Goal: Information Seeking & Learning: Learn about a topic

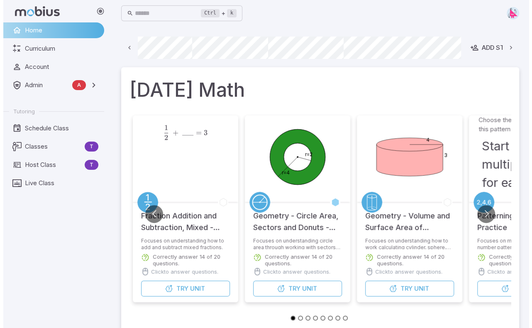
scroll to position [0, 479]
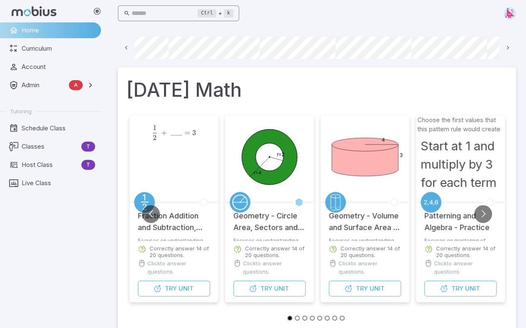
click at [154, 15] on input "text" at bounding box center [164, 13] width 66 height 16
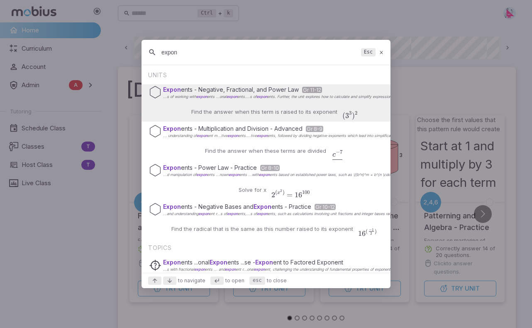
type input "expon"
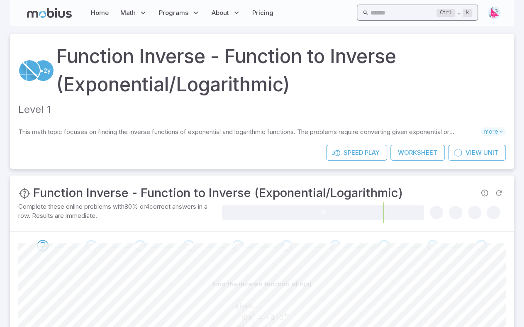
click at [370, 16] on input "text" at bounding box center [403, 13] width 66 height 16
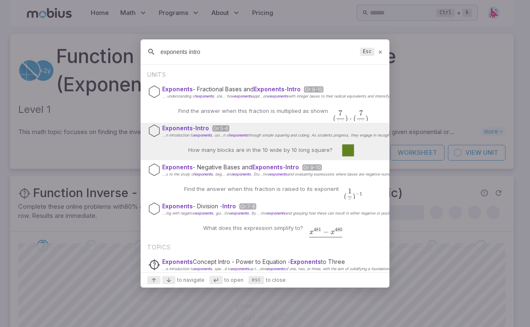
type input "exponents intro"
click at [247, 144] on div "How many blocks are in the 10 wide by 10 long square?" at bounding box center [265, 150] width 187 height 20
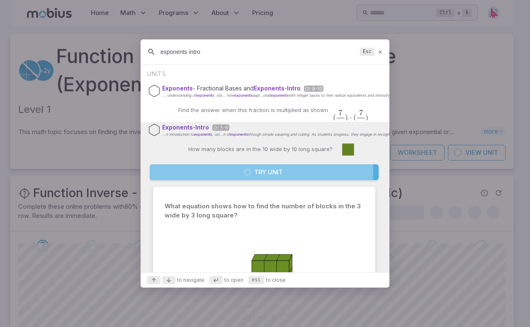
click at [254, 171] on button "Try Unit" at bounding box center [264, 172] width 229 height 16
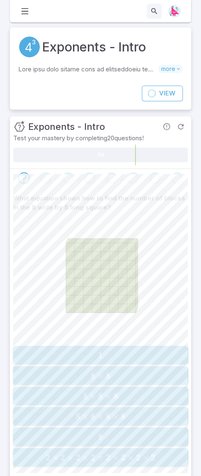
scroll to position [60, 0]
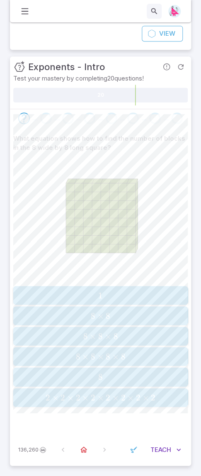
click at [95, 311] on span "8" at bounding box center [93, 315] width 5 height 10
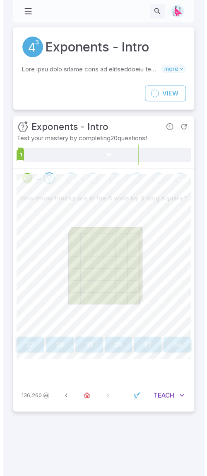
scroll to position [0, 0]
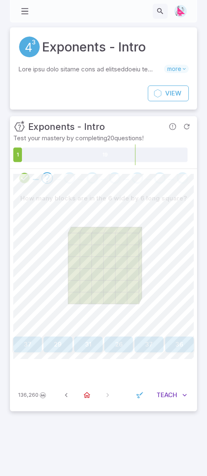
click at [183, 326] on button "36" at bounding box center [180, 344] width 29 height 16
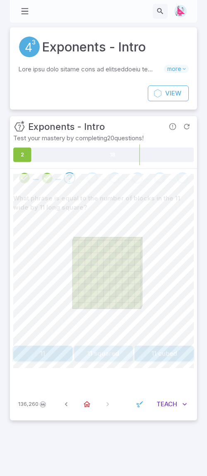
click at [107, 326] on button "11 squared" at bounding box center [103, 354] width 59 height 16
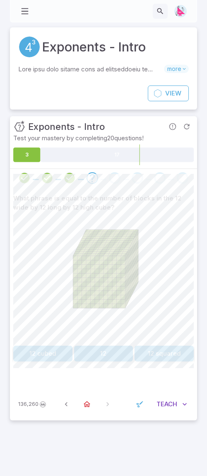
click at [47, 326] on button "12 cubed" at bounding box center [42, 354] width 59 height 16
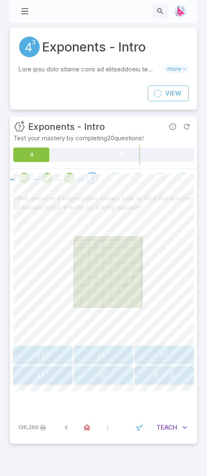
click at [164, 326] on span "9" at bounding box center [163, 355] width 5 height 10
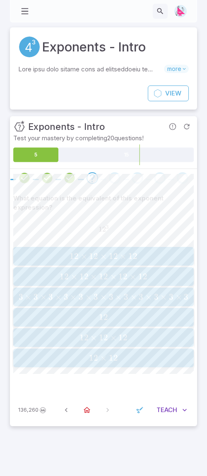
click at [128, 326] on span "12 × 12 × 12" at bounding box center [103, 337] width 175 height 10
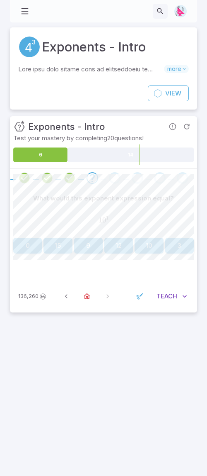
click at [147, 248] on button "10" at bounding box center [149, 246] width 29 height 16
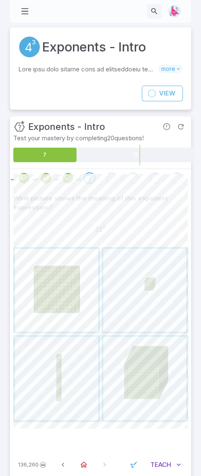
click at [55, 280] on span "button" at bounding box center [56, 289] width 83 height 83
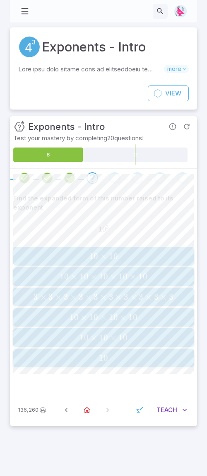
click at [107, 326] on span "10" at bounding box center [103, 337] width 9 height 10
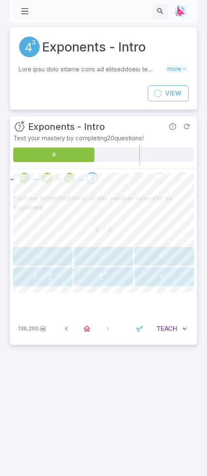
click at [44, 253] on span "2" at bounding box center [45, 253] width 3 height 7
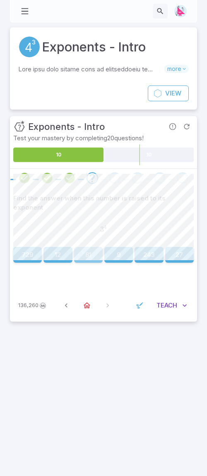
click at [88, 247] on button "81" at bounding box center [88, 255] width 29 height 16
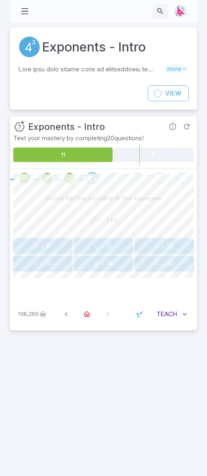
click at [162, 259] on button "c = 12" at bounding box center [164, 264] width 59 height 16
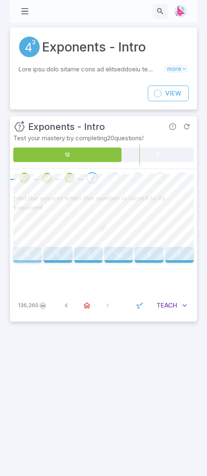
click at [28, 247] on button "9" at bounding box center [27, 255] width 29 height 16
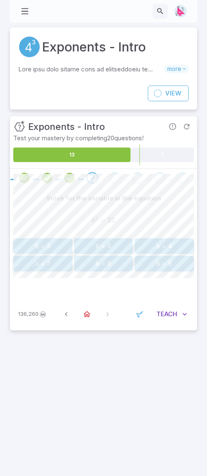
click at [110, 242] on button "b = 5" at bounding box center [103, 246] width 59 height 16
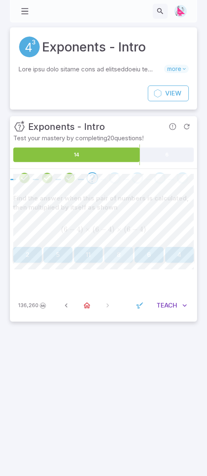
click at [120, 251] on button "8" at bounding box center [119, 255] width 29 height 16
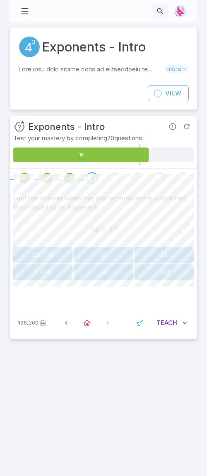
click at [166, 270] on button "144" at bounding box center [164, 272] width 59 height 16
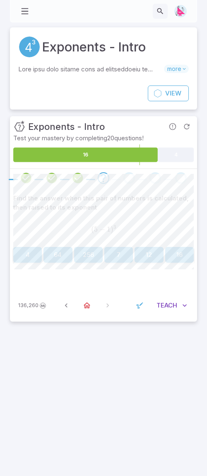
click at [51, 250] on button "64" at bounding box center [58, 255] width 29 height 16
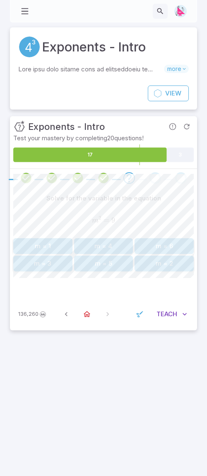
click at [38, 260] on button "m = 3" at bounding box center [42, 264] width 59 height 16
click at [100, 259] on button "z = 8" at bounding box center [103, 264] width 59 height 16
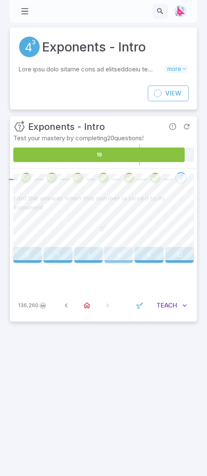
click at [115, 249] on button "9" at bounding box center [119, 255] width 29 height 16
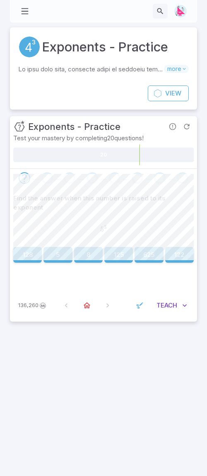
click at [117, 249] on button "125" at bounding box center [119, 255] width 29 height 16
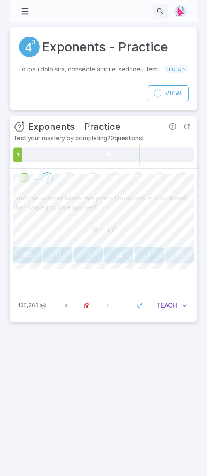
click at [177, 256] on button "25" at bounding box center [180, 255] width 29 height 16
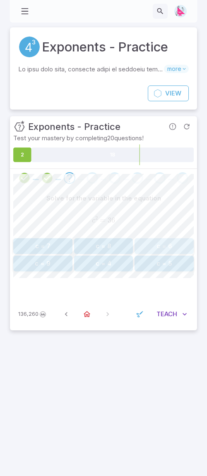
click at [168, 246] on button "c = 6" at bounding box center [164, 246] width 59 height 16
click at [49, 260] on button "b = 7" at bounding box center [42, 264] width 59 height 16
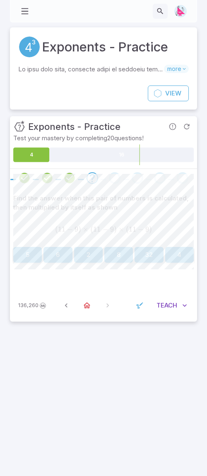
click at [114, 257] on button "8" at bounding box center [119, 255] width 29 height 16
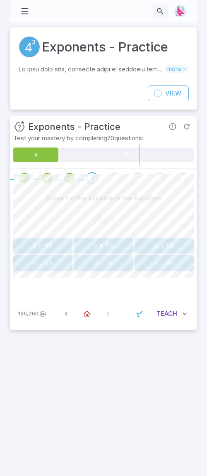
click at [35, 258] on button "c = 49" at bounding box center [42, 263] width 59 height 16
click at [35, 261] on button "n = 10" at bounding box center [42, 264] width 59 height 16
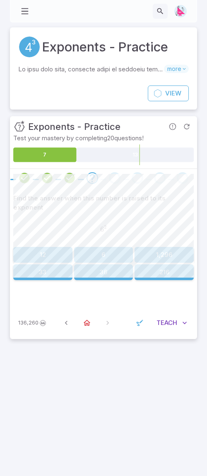
click at [109, 264] on button "36" at bounding box center [103, 272] width 59 height 16
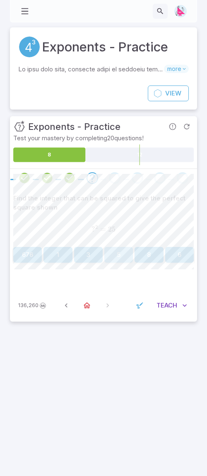
click at [118, 252] on button "5" at bounding box center [119, 255] width 29 height 16
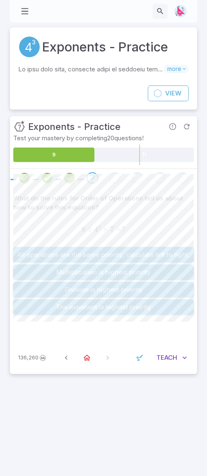
click at [131, 306] on button "The exponent is highest priority" at bounding box center [103, 307] width 181 height 16
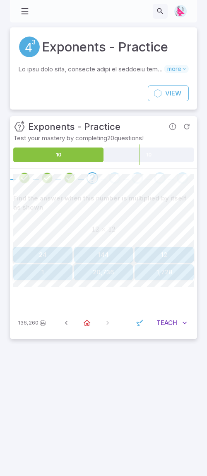
click at [110, 251] on button "144" at bounding box center [103, 255] width 59 height 16
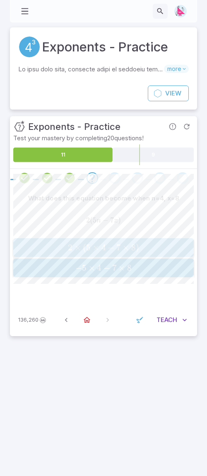
click at [105, 247] on span "4" at bounding box center [104, 247] width 5 height 10
click at [167, 265] on span "144" at bounding box center [165, 268] width 14 height 10
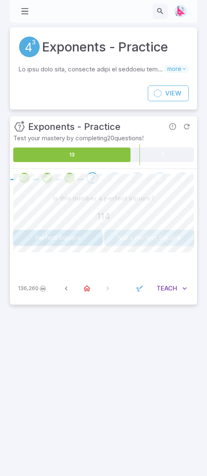
click at [135, 238] on button "Not a Perfect Square" at bounding box center [150, 238] width 90 height 16
click at [62, 240] on button "Perfect Square" at bounding box center [58, 238] width 90 height 16
click at [154, 235] on button "Not a Perfect Square" at bounding box center [150, 238] width 90 height 16
click at [54, 234] on button "Perfect Square" at bounding box center [58, 238] width 90 height 16
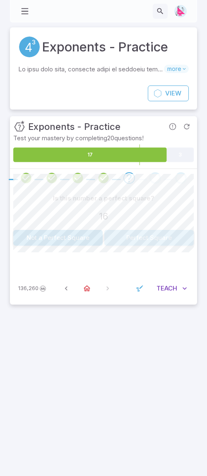
click at [138, 235] on button "Perfect Square" at bounding box center [150, 238] width 90 height 16
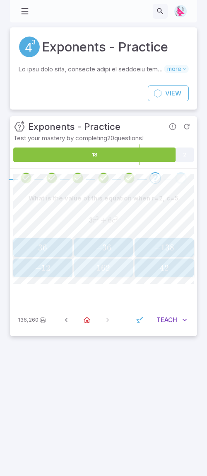
click at [106, 269] on span "162" at bounding box center [104, 268] width 14 height 10
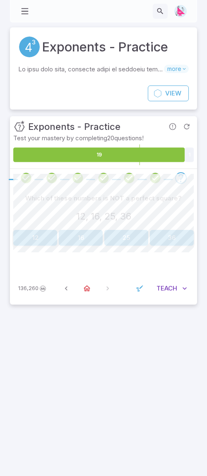
click at [33, 243] on button "12" at bounding box center [35, 238] width 44 height 16
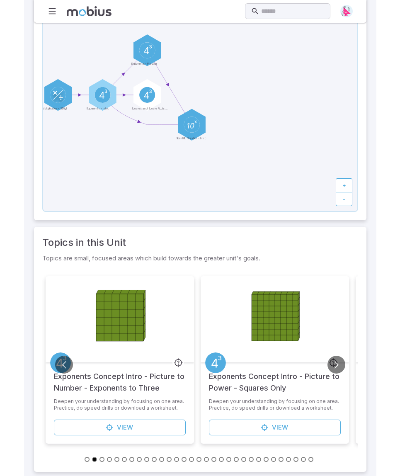
scroll to position [143, 0]
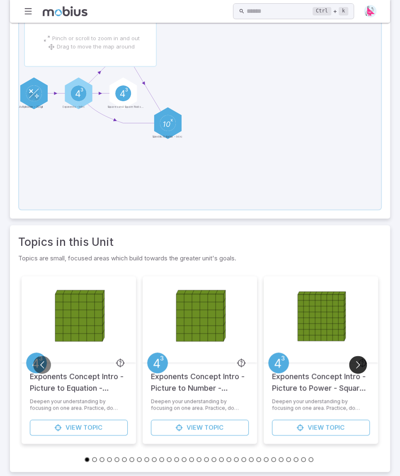
click at [201, 366] on button "Go to next slide" at bounding box center [358, 365] width 18 height 18
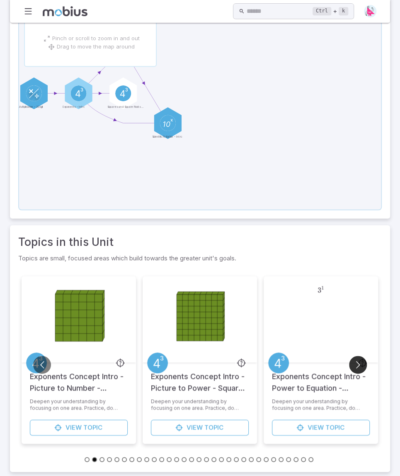
click at [201, 368] on button "Go to next slide" at bounding box center [358, 365] width 18 height 18
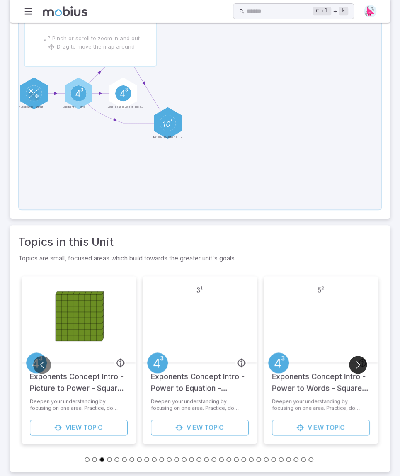
click at [201, 368] on button "Go to next slide" at bounding box center [358, 365] width 18 height 18
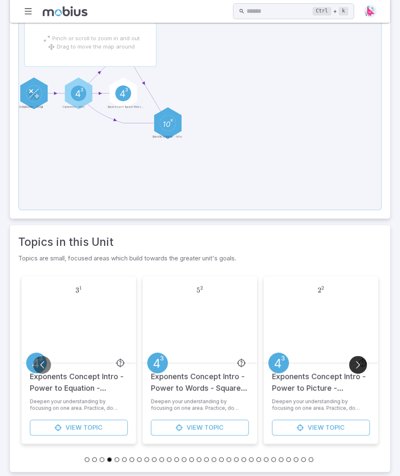
click at [201, 368] on button "Go to next slide" at bounding box center [358, 365] width 18 height 18
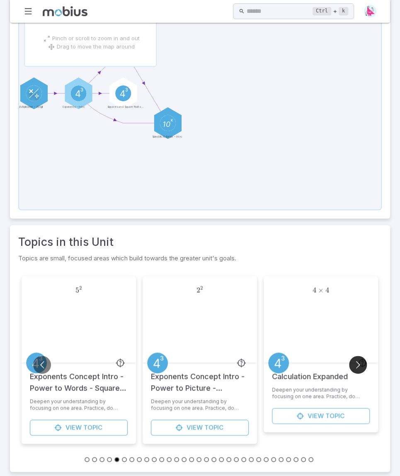
click at [201, 368] on button "Go to next slide" at bounding box center [358, 365] width 18 height 18
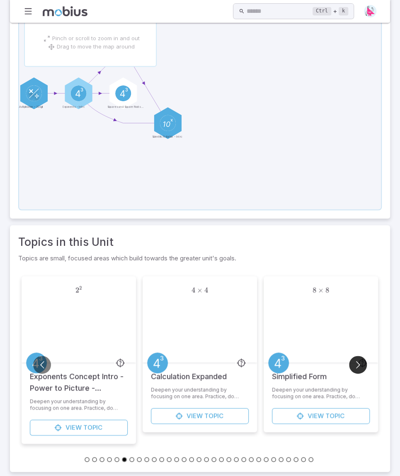
click at [201, 368] on button "Go to next slide" at bounding box center [358, 365] width 18 height 18
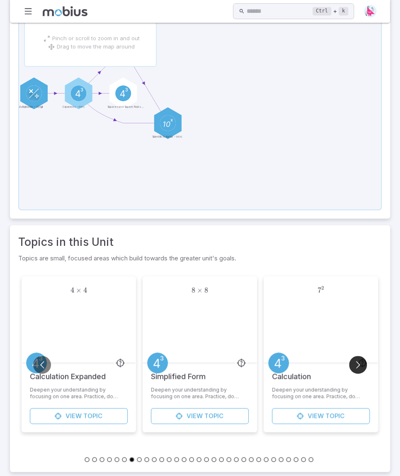
click at [201, 365] on button "Go to next slide" at bounding box center [358, 365] width 18 height 18
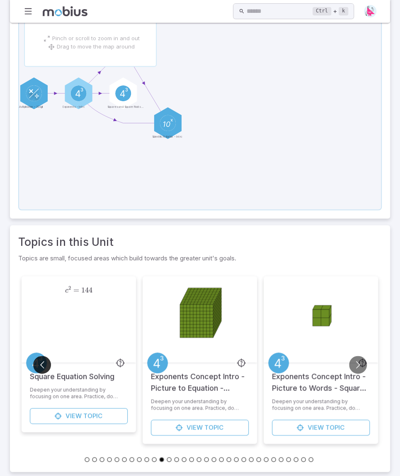
click at [42, 363] on button "Go to previous slide" at bounding box center [42, 365] width 18 height 18
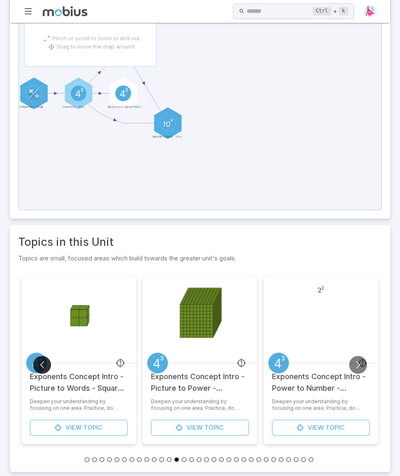
click at [43, 365] on button "Go to previous slide" at bounding box center [42, 365] width 18 height 18
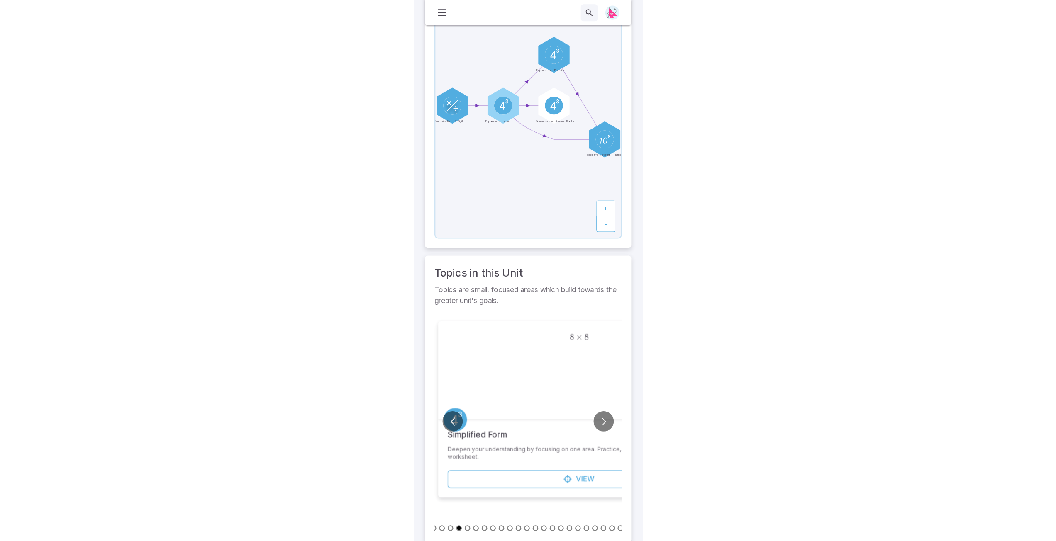
scroll to position [90, 0]
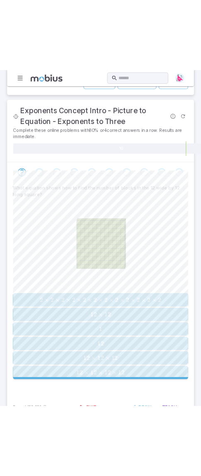
scroll to position [147, 0]
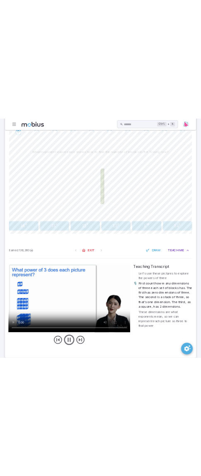
scroll to position [244, 0]
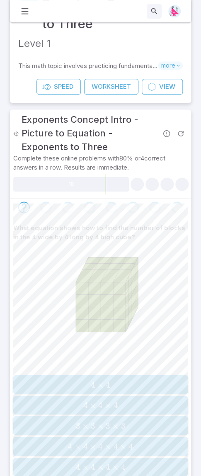
scroll to position [80, 0]
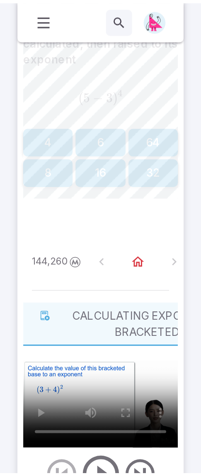
scroll to position [154, 0]
